Goal: Complete application form

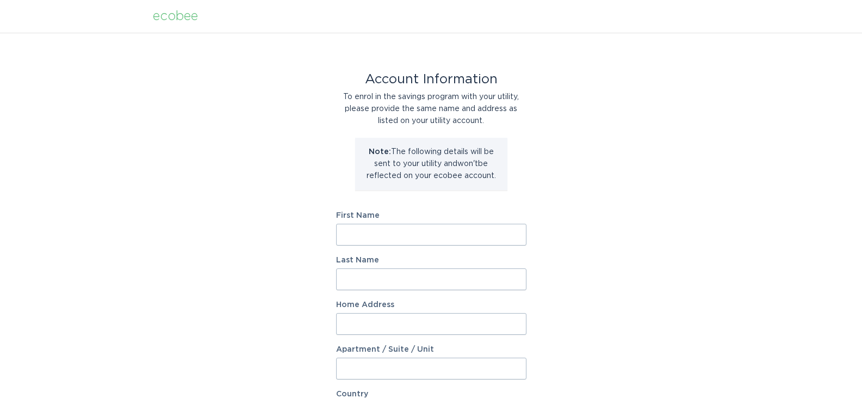
click at [445, 238] on input "First Name" at bounding box center [431, 235] width 190 height 22
type input "James"
type input "Lane"
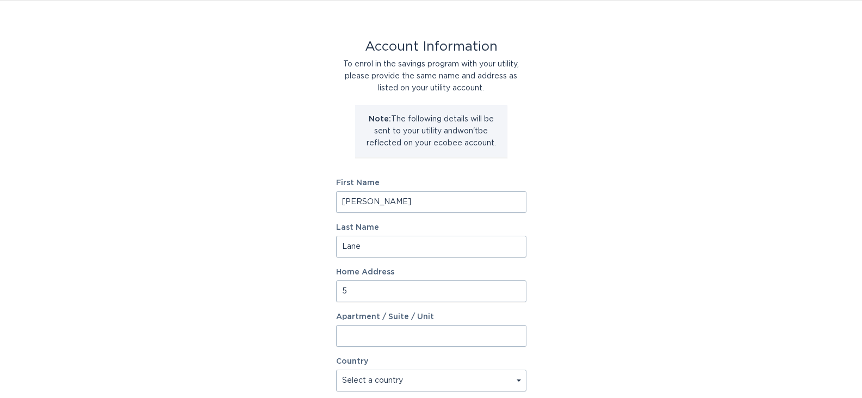
scroll to position [34, 0]
type input "5"
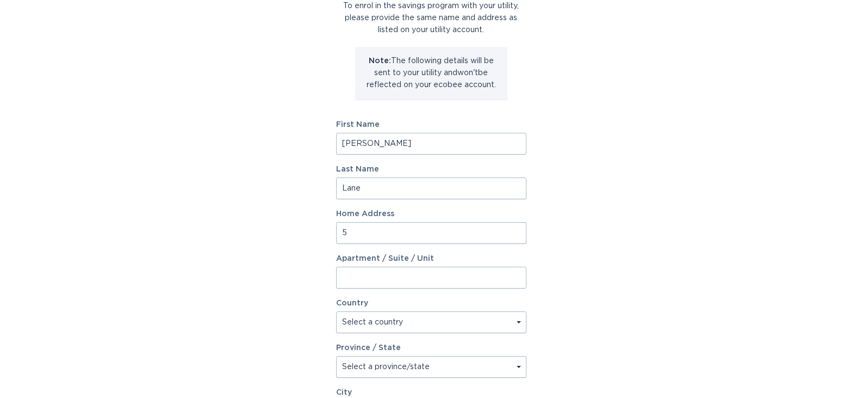
scroll to position [143, 0]
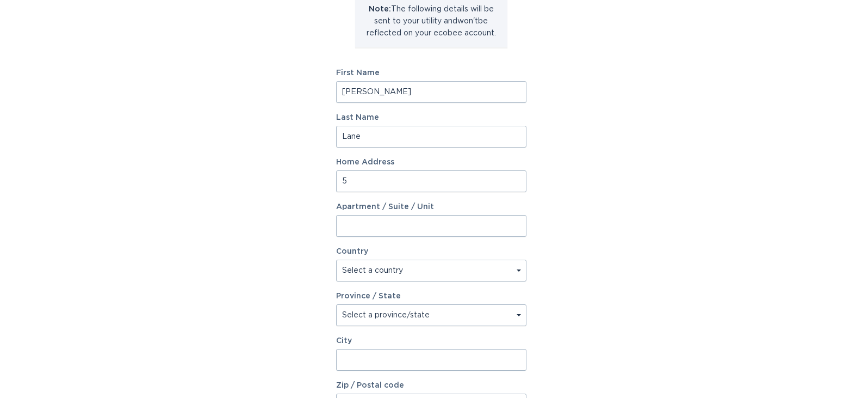
type input "James"
type input "5 Via Da Vinci"
type input "Clifton Park"
type input "12065"
click at [422, 266] on select "Select a country Canada USA" at bounding box center [431, 270] width 190 height 22
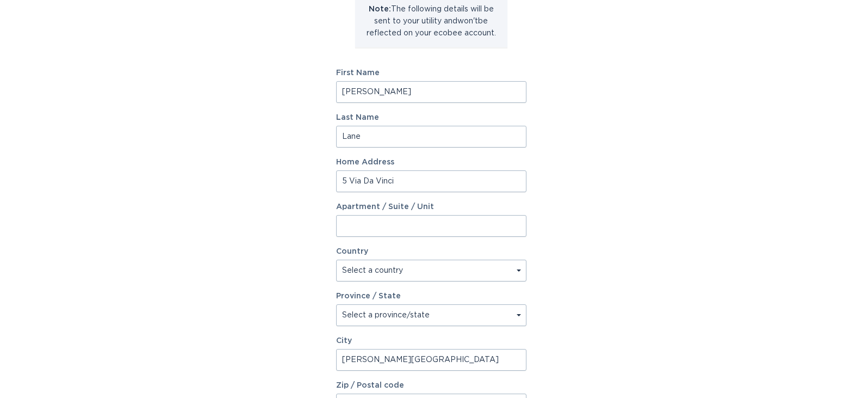
select select "US"
click at [336, 259] on select "Select a country [GEOGRAPHIC_DATA] [GEOGRAPHIC_DATA]" at bounding box center [431, 270] width 190 height 22
click at [436, 319] on select "Select a province/state [US_STATE] [US_STATE] [US_STATE] [US_STATE] [US_STATE] …" at bounding box center [431, 315] width 190 height 22
select select "NY"
click at [336, 304] on select "Select a province/state [US_STATE] [US_STATE] [US_STATE] [US_STATE] [US_STATE] …" at bounding box center [431, 315] width 190 height 22
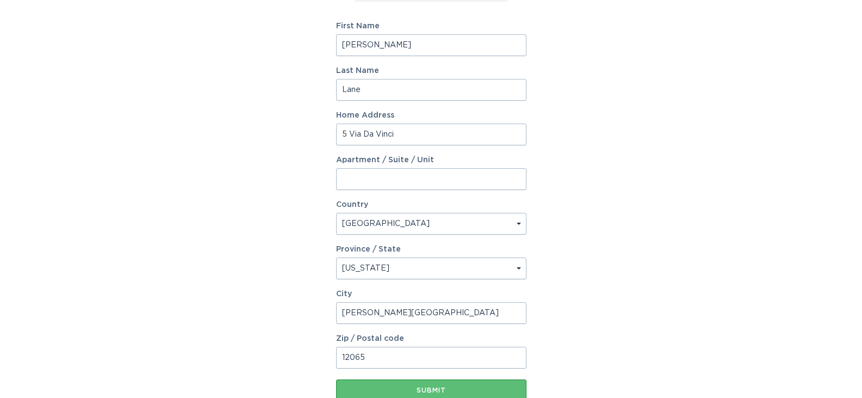
scroll to position [251, 0]
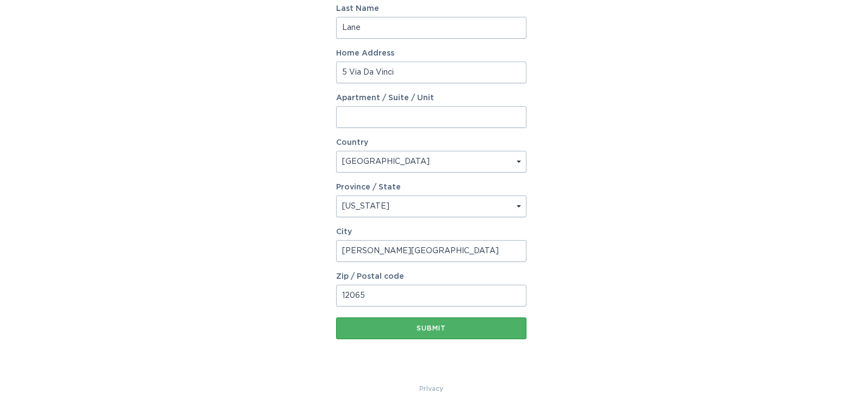
click at [435, 327] on div "Submit" at bounding box center [432, 328] width 180 height 7
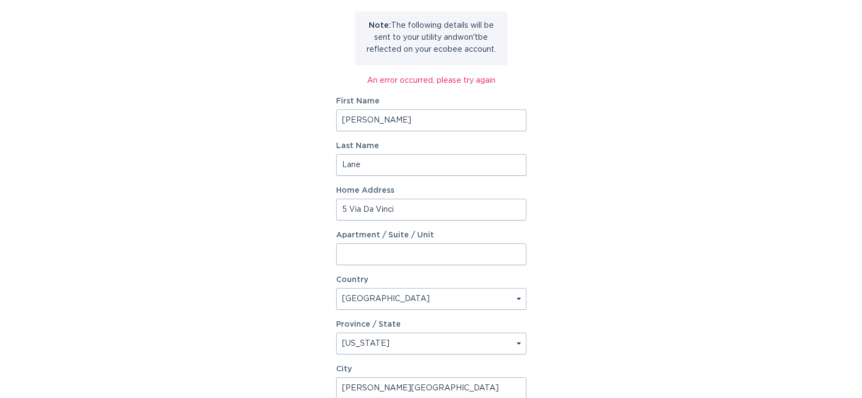
scroll to position [100, 0]
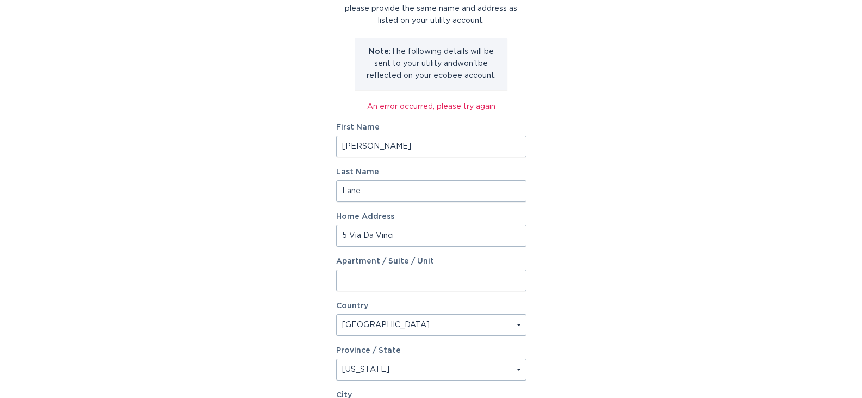
click at [407, 151] on input "[PERSON_NAME]" at bounding box center [431, 146] width 190 height 22
click at [405, 144] on input "[PERSON_NAME]" at bounding box center [431, 146] width 190 height 22
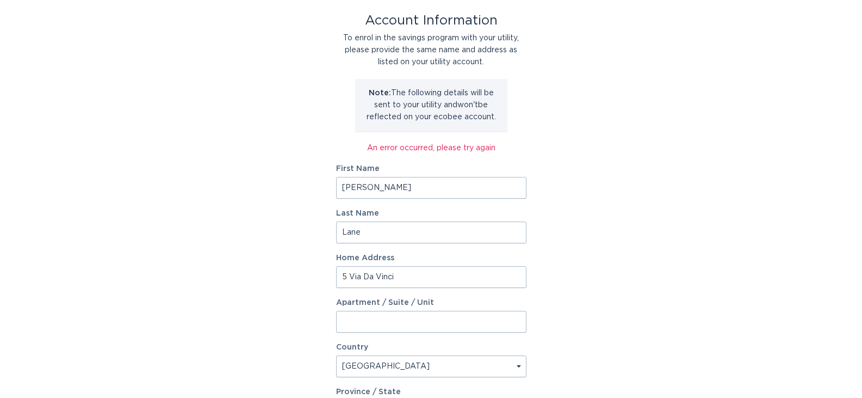
scroll to position [0, 0]
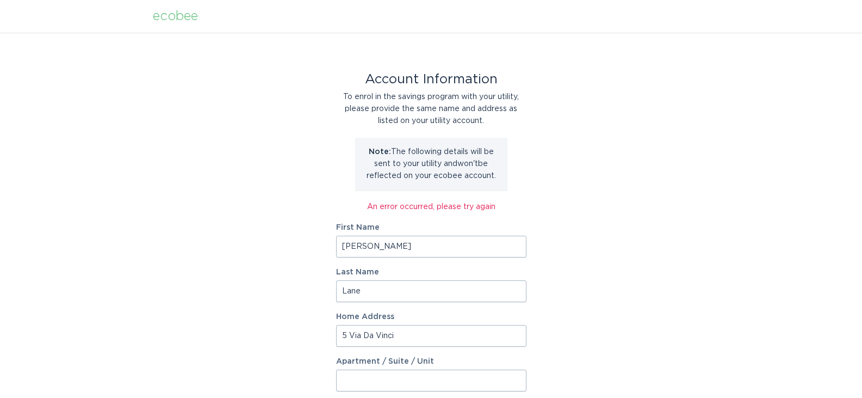
click at [394, 248] on input "[PERSON_NAME]" at bounding box center [431, 247] width 190 height 22
type input "J"
type input "[PERSON_NAME]"
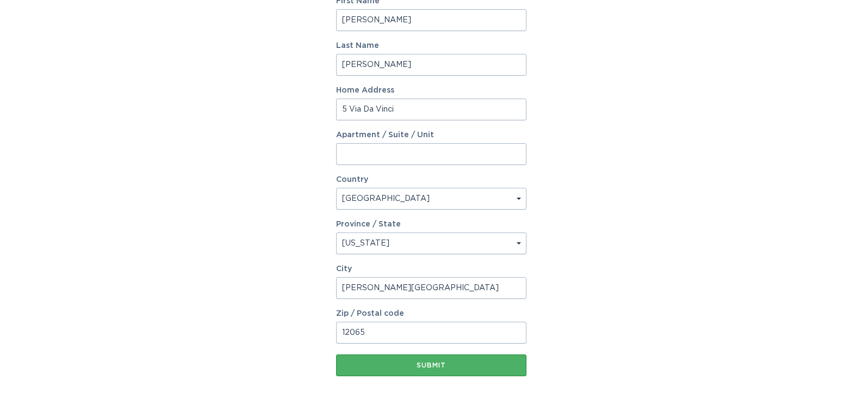
click at [423, 368] on div "Submit" at bounding box center [432, 365] width 180 height 7
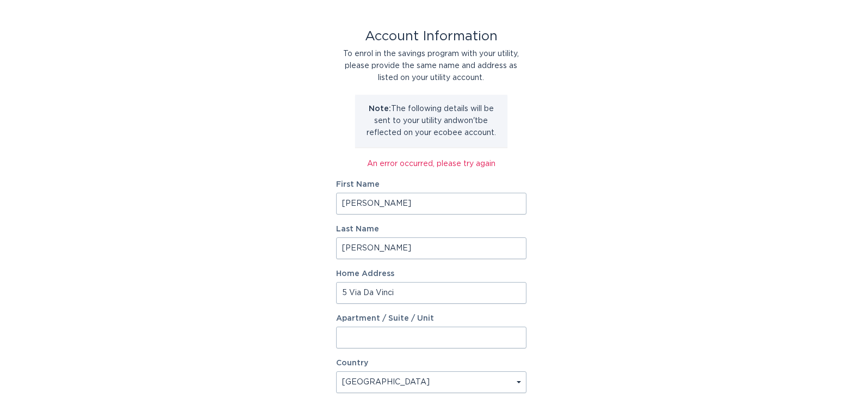
scroll to position [9, 0]
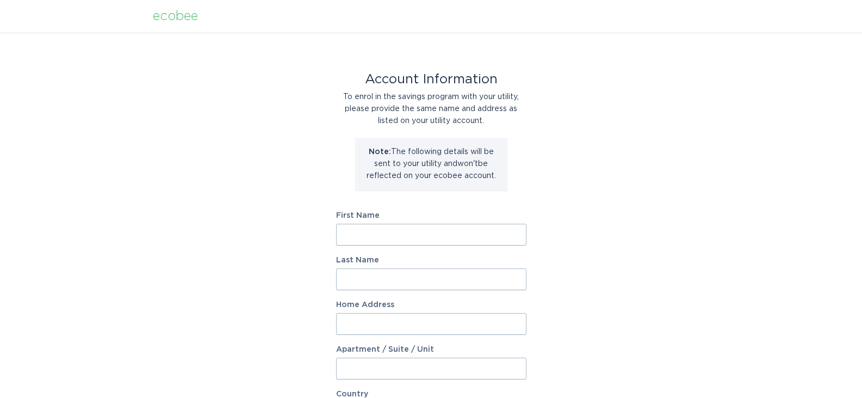
click at [395, 231] on input "First Name" at bounding box center [431, 235] width 190 height 22
type input "[PERSON_NAME]"
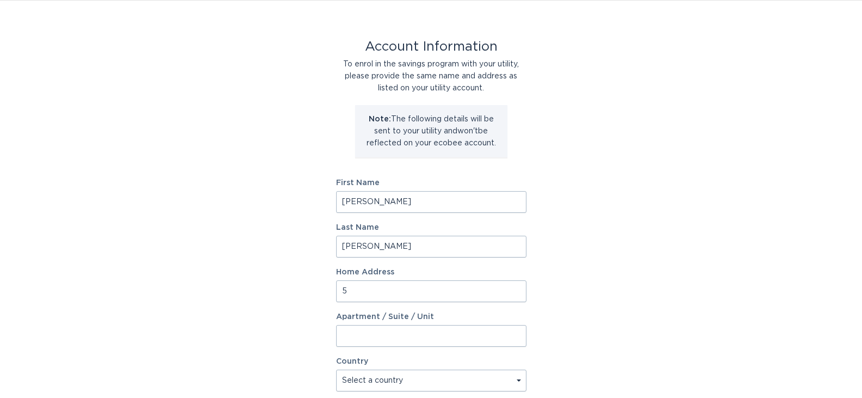
scroll to position [34, 0]
type input "5 Via Da Vinci"
select select "US"
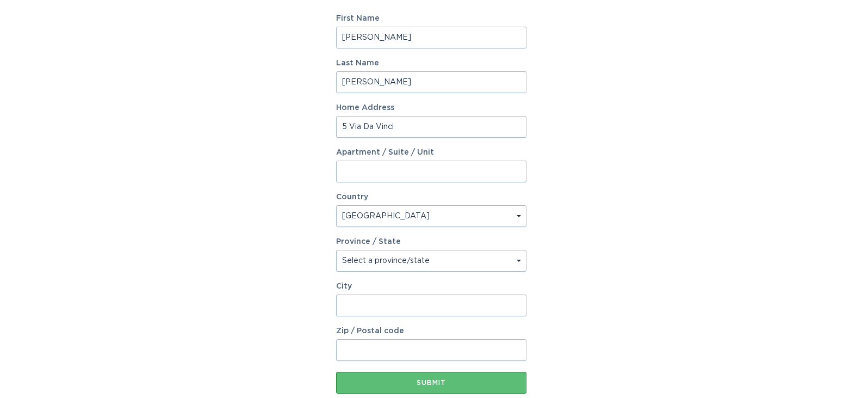
scroll to position [251, 0]
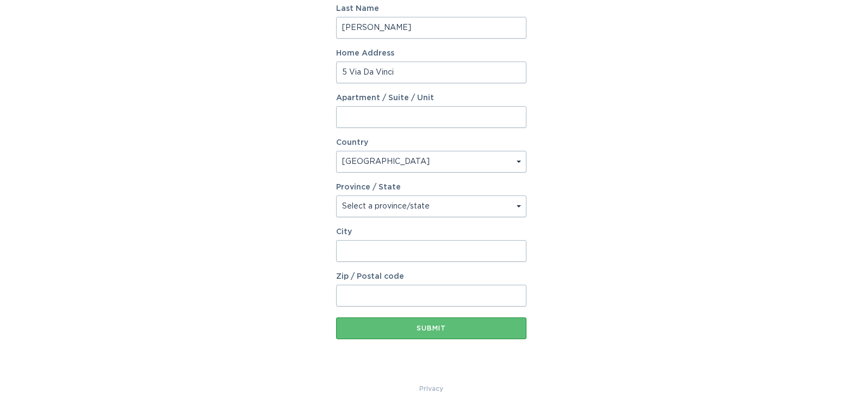
click at [427, 202] on select "Select a province/state [US_STATE] [US_STATE] [US_STATE] [US_STATE] [US_STATE] …" at bounding box center [431, 206] width 190 height 22
select select "NY"
click at [336, 195] on select "Select a province/state [US_STATE] [US_STATE] [US_STATE] [US_STATE] [US_STATE] …" at bounding box center [431, 206] width 190 height 22
click at [382, 249] on input "City" at bounding box center [431, 251] width 190 height 22
type input "[PERSON_NAME]"
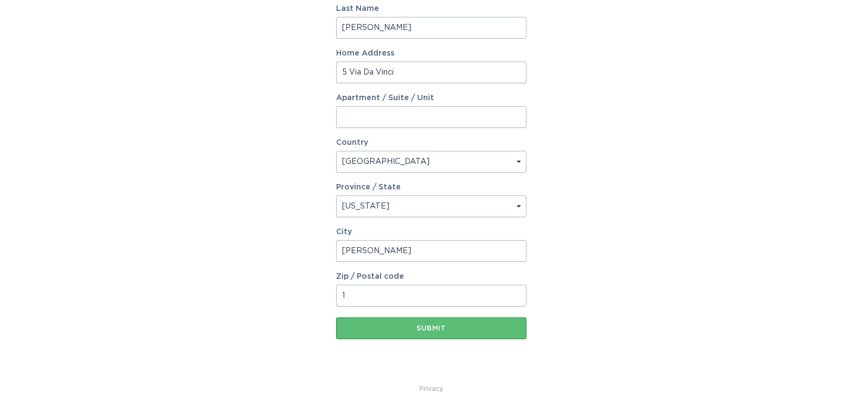
scroll to position [257, 0]
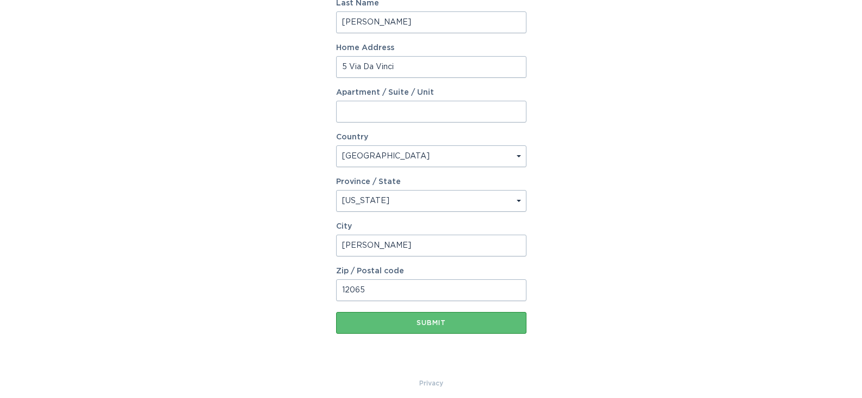
click at [301, 234] on div "Account Information To enrol in the savings program with your utility, please p…" at bounding box center [431, 76] width 862 height 601
click at [387, 331] on button "Submit" at bounding box center [431, 323] width 190 height 22
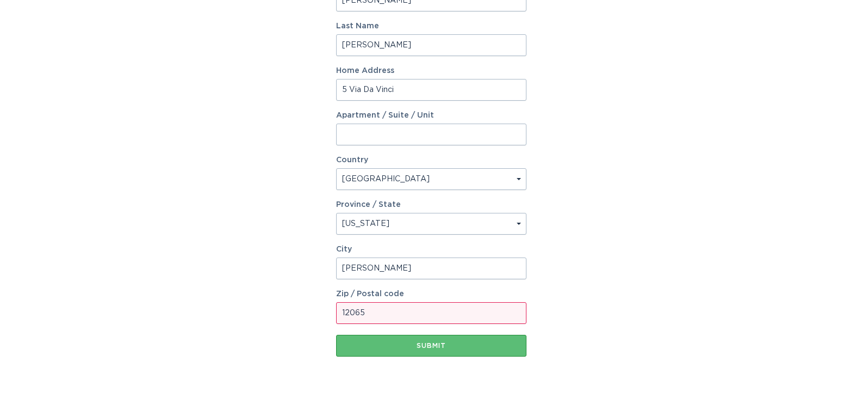
scroll to position [276, 0]
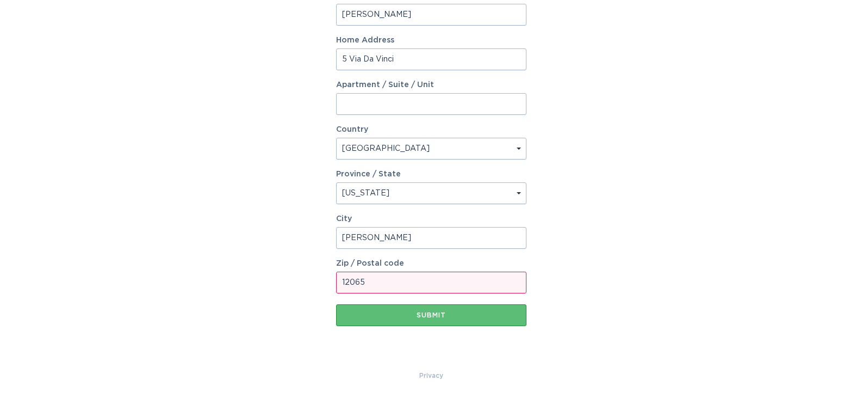
click at [388, 283] on input "12065" at bounding box center [431, 282] width 190 height 22
click at [396, 288] on input "12065" at bounding box center [431, 282] width 190 height 22
type input "12065"
click at [602, 286] on div "Account Information To enrol in the savings program with your utility, please p…" at bounding box center [431, 62] width 862 height 613
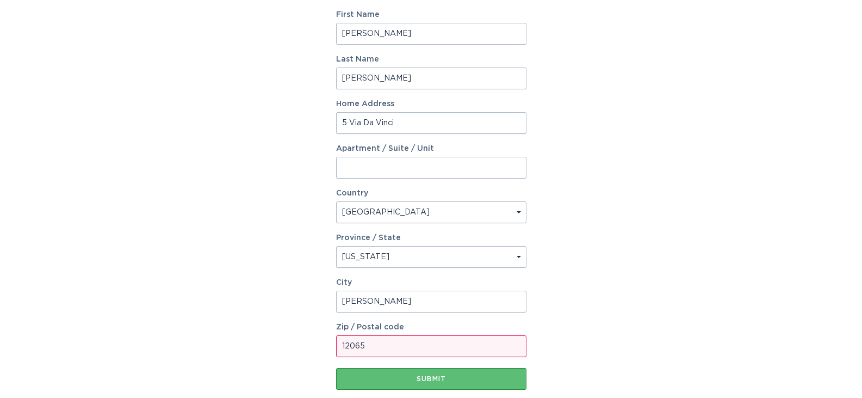
scroll to position [168, 0]
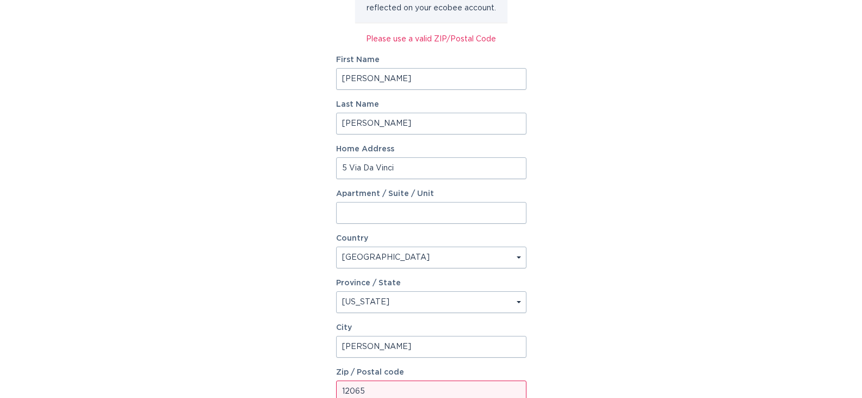
drag, startPoint x: 381, startPoint y: 81, endPoint x: 293, endPoint y: 78, distance: 87.6
click at [293, 78] on div "Account Information To enrol in the savings program with your utility, please p…" at bounding box center [431, 171] width 862 height 613
type input "[PERSON_NAME]"
type input "Lane"
click at [601, 122] on div "Account Information To enrol in the savings program with your utility, please p…" at bounding box center [431, 171] width 862 height 613
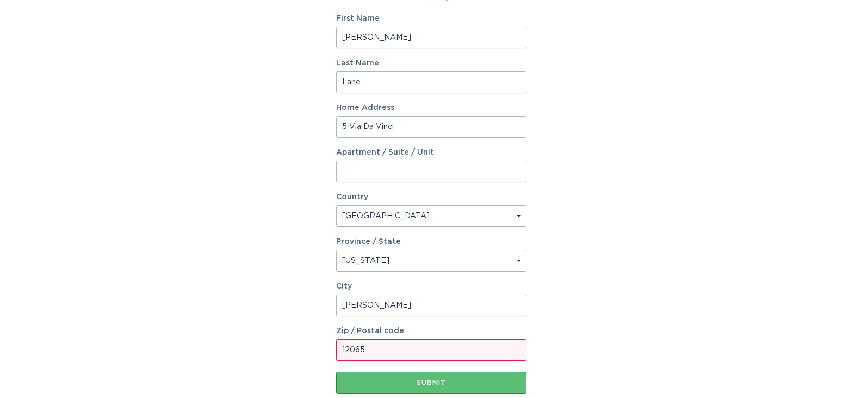
scroll to position [276, 0]
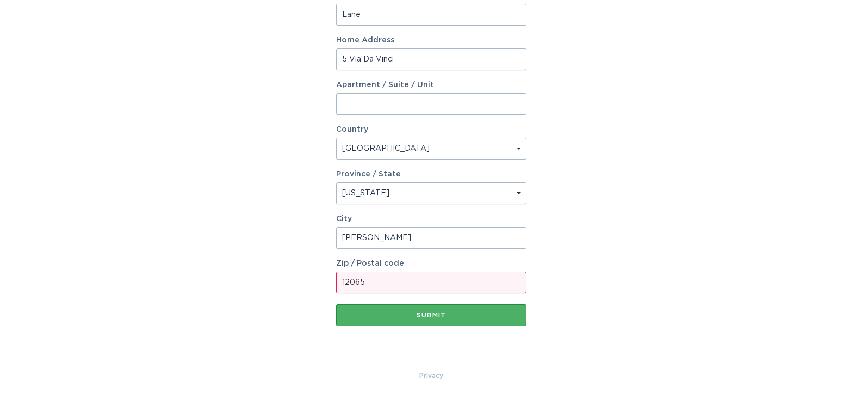
click at [447, 321] on button "Submit" at bounding box center [431, 315] width 190 height 22
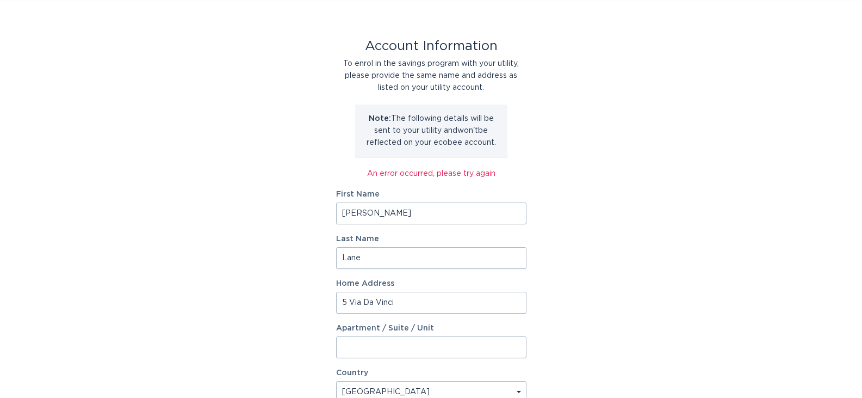
scroll to position [0, 0]
